Goal: Task Accomplishment & Management: Use online tool/utility

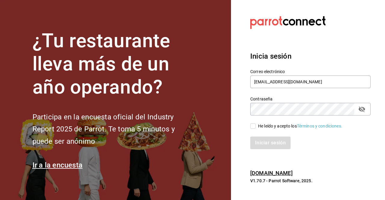
type input "[EMAIL_ADDRESS][DOMAIN_NAME]"
click at [256, 126] on input "He leído y acepto los Términos y condiciones." at bounding box center [252, 125] width 5 height 5
checkbox input "true"
click at [276, 144] on button "Iniciar sesión" at bounding box center [270, 143] width 41 height 13
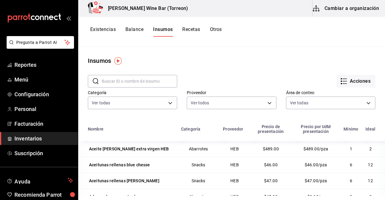
click at [105, 31] on button "Existencias" at bounding box center [103, 31] width 26 height 10
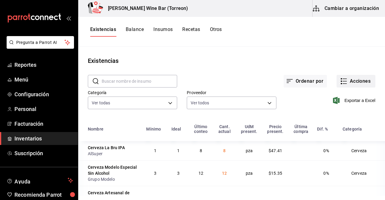
click at [365, 84] on button "Acciones" at bounding box center [356, 81] width 39 height 13
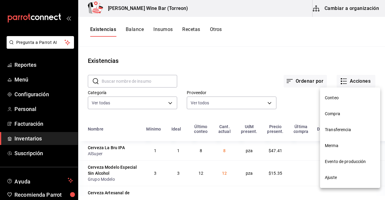
click at [348, 175] on span "Ajuste" at bounding box center [350, 178] width 51 height 6
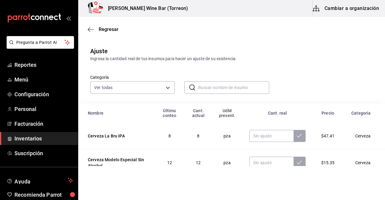
click at [219, 87] on input "text" at bounding box center [233, 88] width 71 height 12
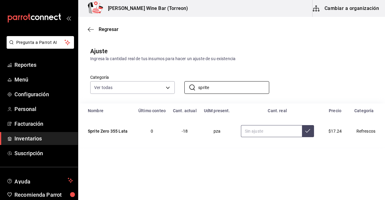
type input "sprite"
click at [262, 132] on input "text" at bounding box center [271, 131] width 61 height 12
type input "4.00"
click at [304, 133] on button at bounding box center [308, 131] width 12 height 12
